Goal: Task Accomplishment & Management: Manage account settings

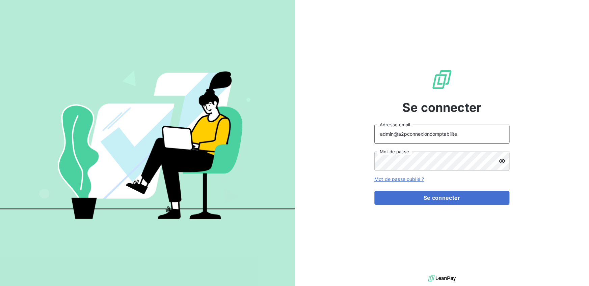
drag, startPoint x: 452, startPoint y: 136, endPoint x: 411, endPoint y: 131, distance: 42.2
click at [411, 131] on input "admin@a2pconnexioncomptabilite" at bounding box center [441, 134] width 135 height 19
type input "te"
type input "@"
type input "admin@visualysprotectsystems"
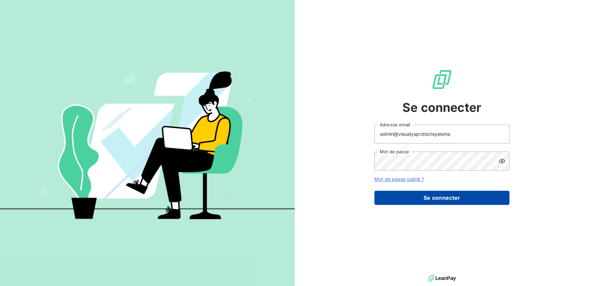
click at [436, 196] on button "Se connecter" at bounding box center [441, 198] width 135 height 14
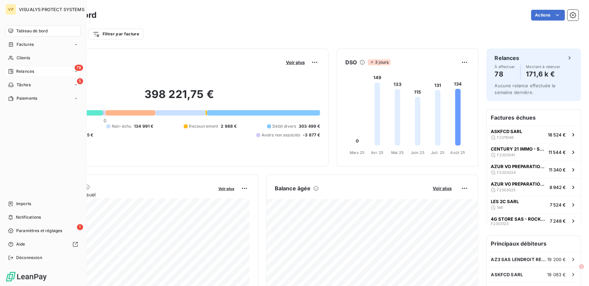
click at [17, 68] on span "Relances" at bounding box center [25, 71] width 18 height 6
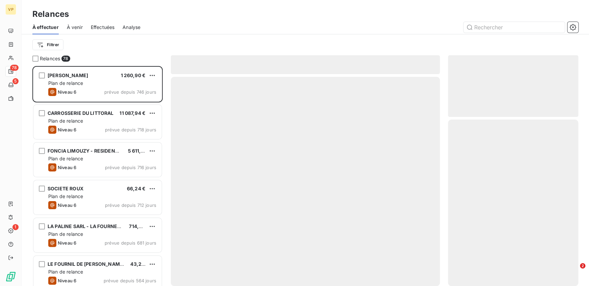
scroll to position [220, 130]
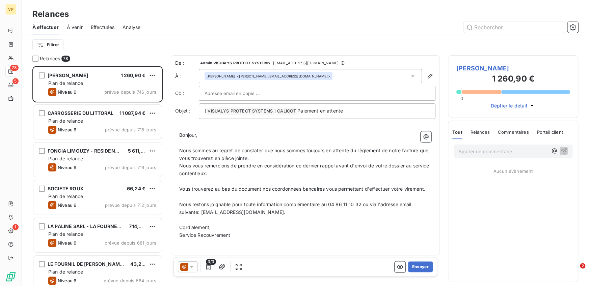
click at [101, 26] on span "Effectuées" at bounding box center [103, 27] width 24 height 7
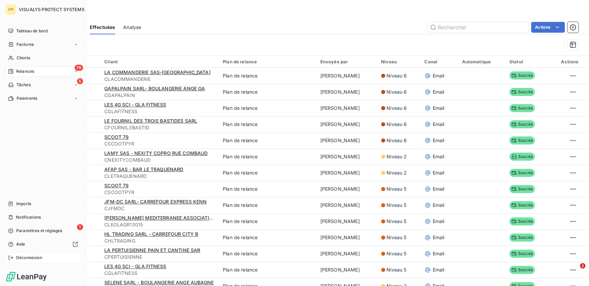
click at [20, 255] on span "Déconnexion" at bounding box center [29, 258] width 26 height 6
